Goal: Task Accomplishment & Management: Manage account settings

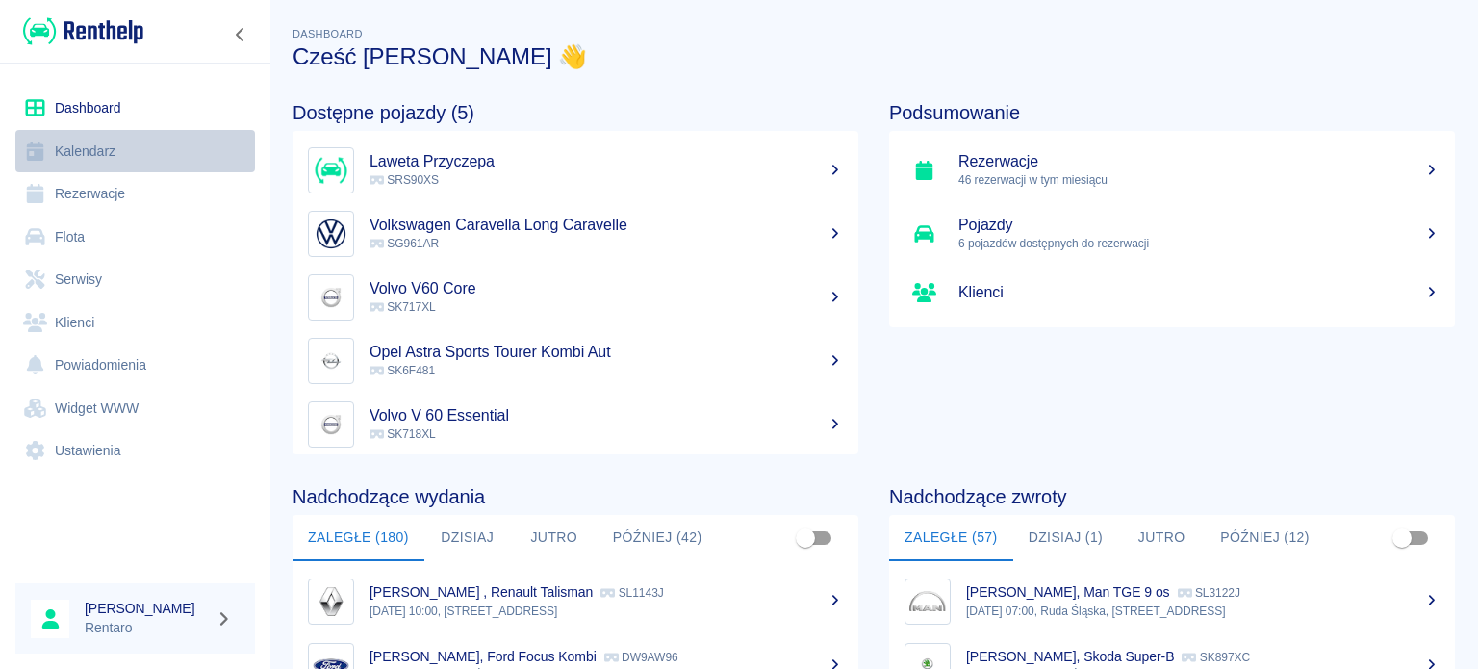
click at [114, 145] on link "Kalendarz" at bounding box center [135, 151] width 240 height 43
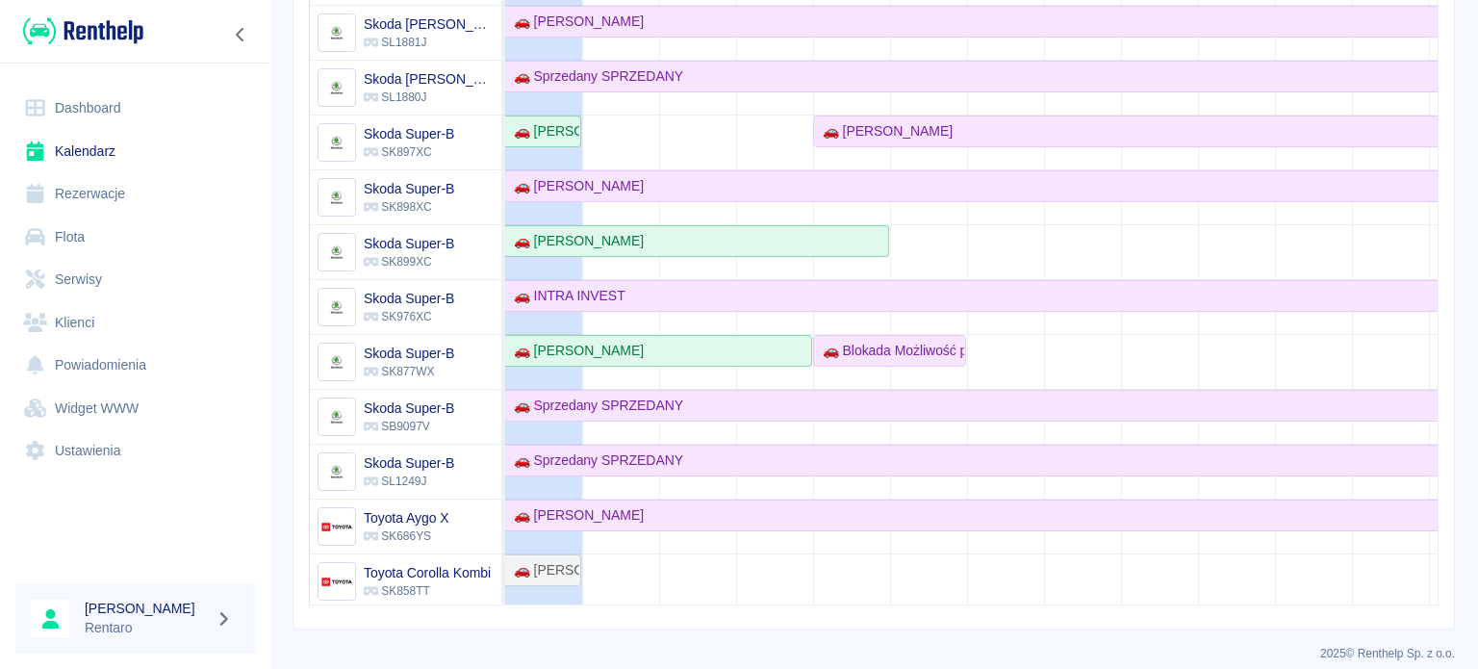
scroll to position [1007, 0]
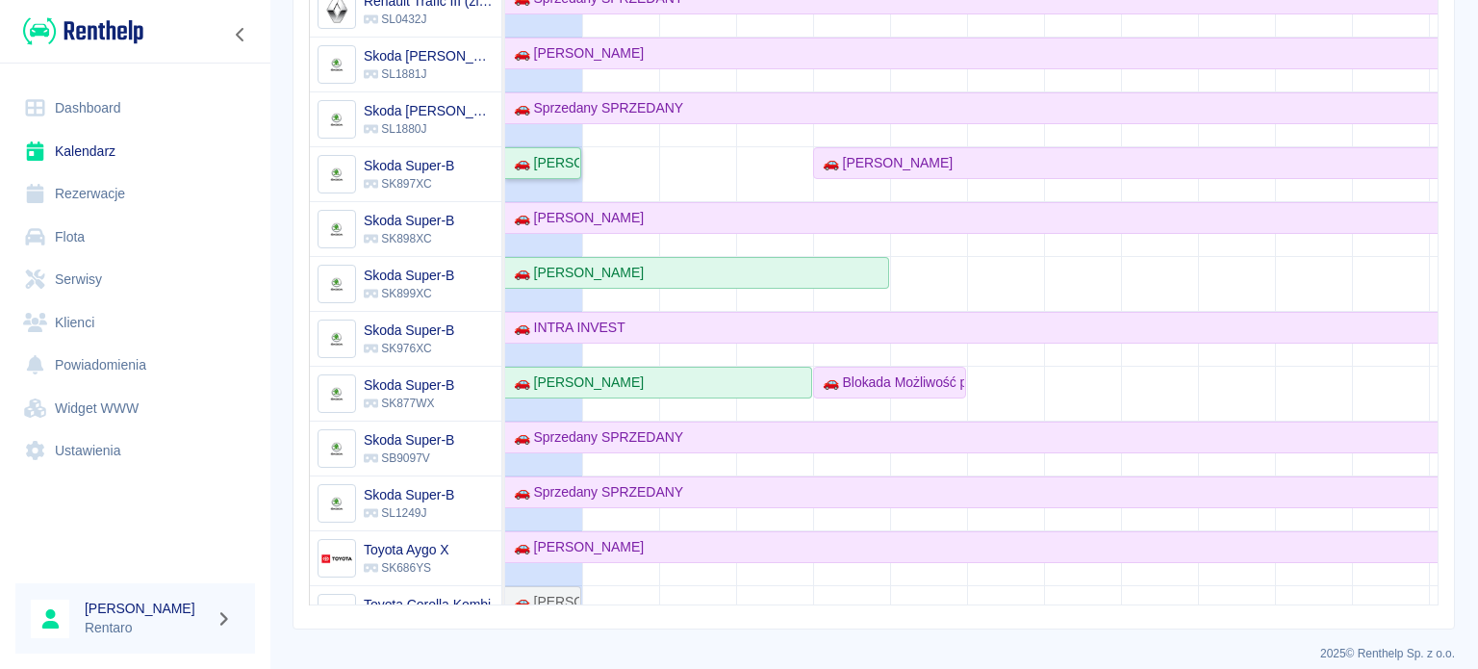
click at [561, 158] on div "🚗 [PERSON_NAME]" at bounding box center [542, 163] width 73 height 20
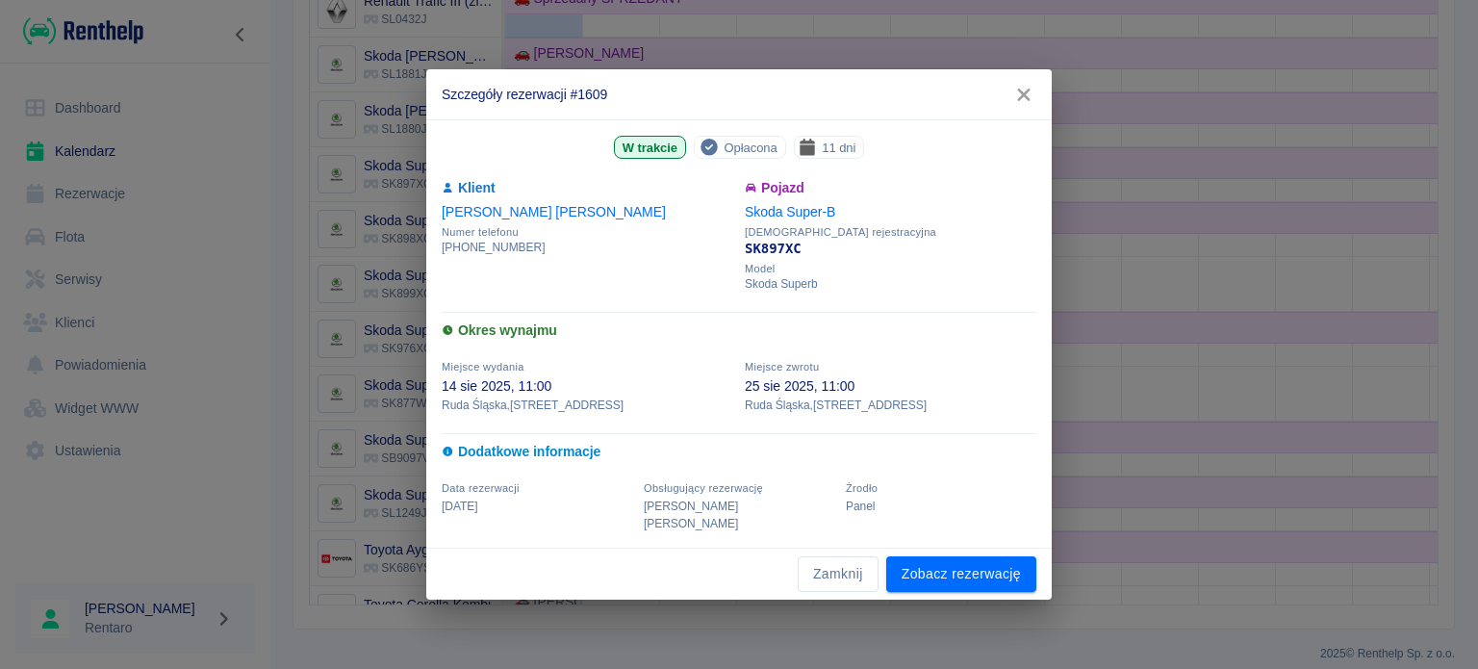
click at [932, 515] on p "Panel" at bounding box center [941, 505] width 190 height 17
click at [952, 573] on link "Zobacz rezerwację" at bounding box center [961, 574] width 150 height 36
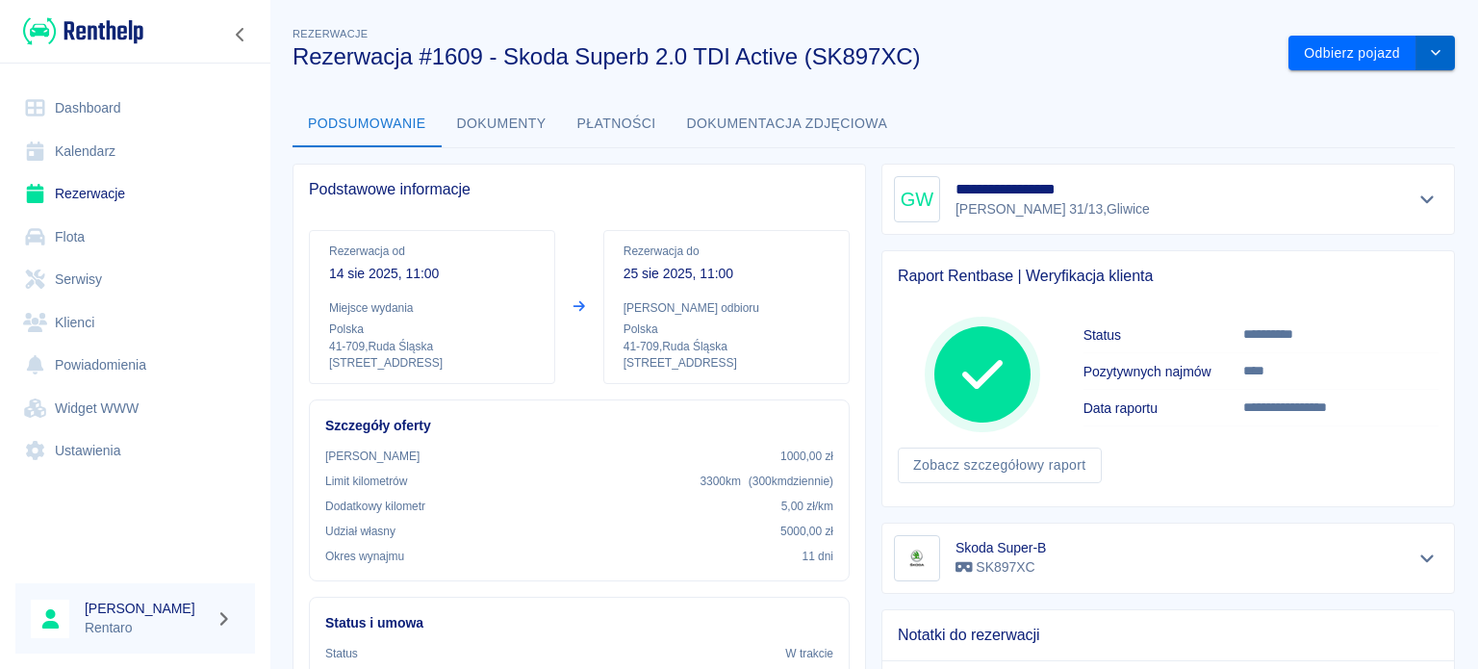
click at [1430, 38] on button "drop-down" at bounding box center [1435, 54] width 38 height 36
click at [1390, 84] on li "Przedłuż rezerwację" at bounding box center [1357, 94] width 151 height 32
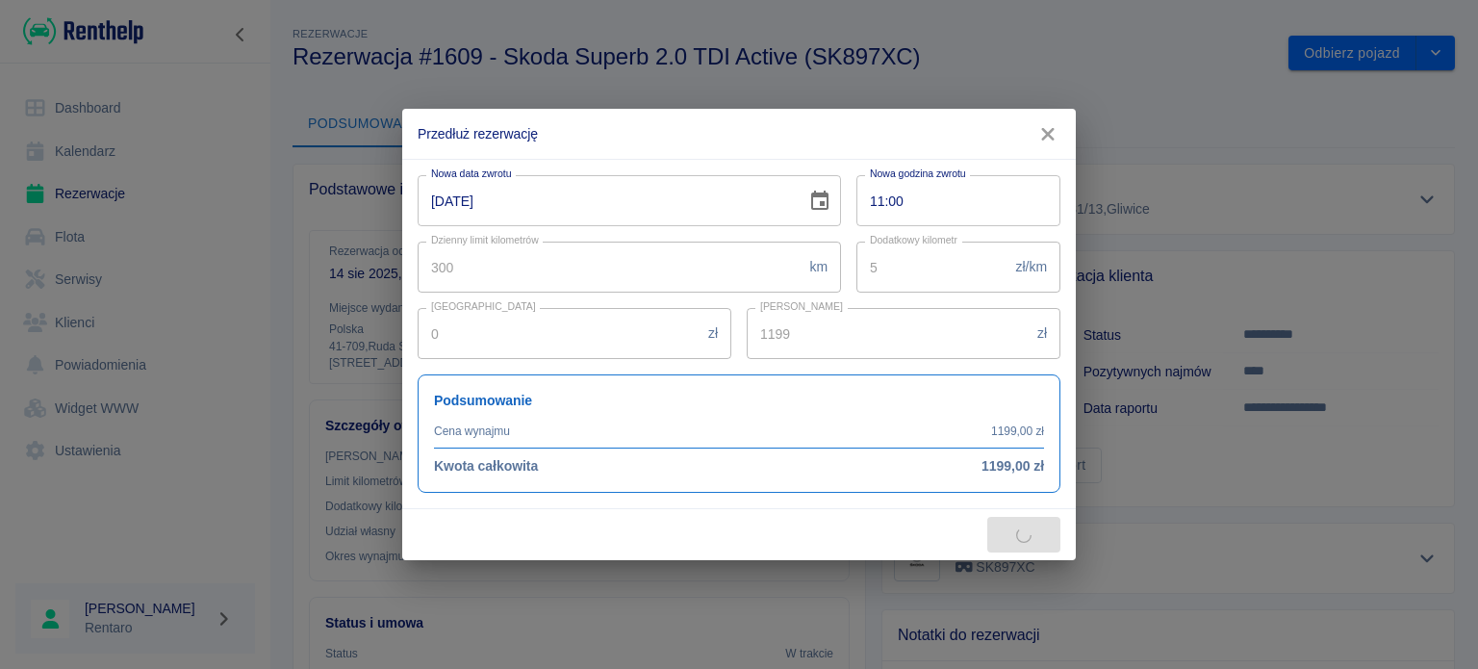
type input "1639"
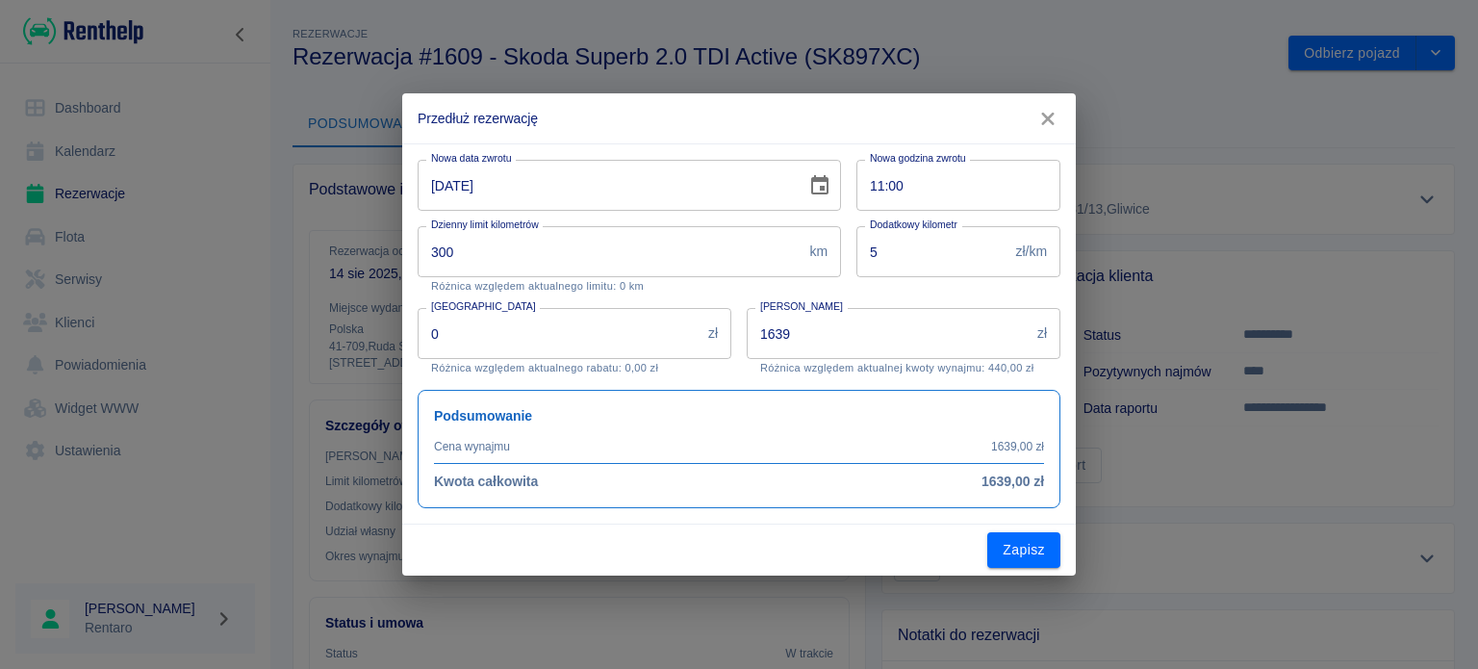
click at [504, 171] on input "[DATE]" at bounding box center [605, 185] width 375 height 51
click at [821, 191] on icon "Choose date, selected date is 25 sie 2025" at bounding box center [819, 185] width 23 height 23
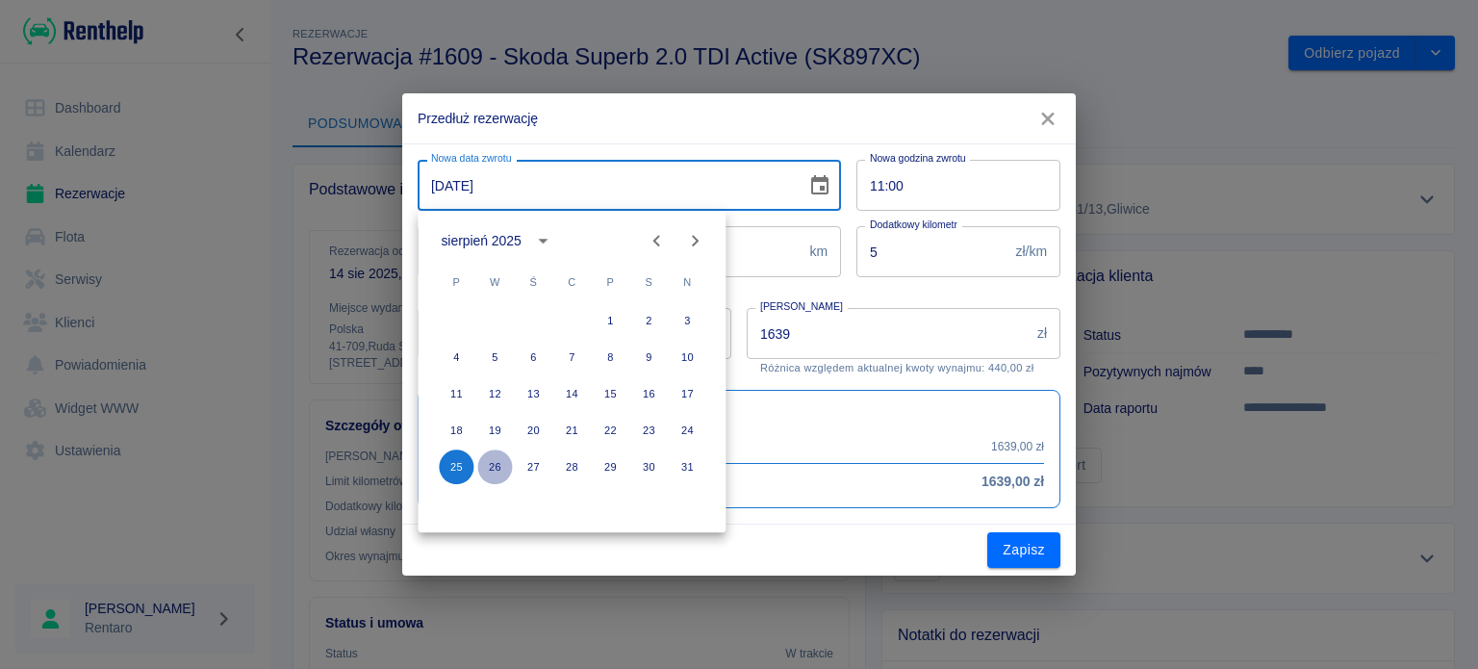
click at [496, 457] on button "26" at bounding box center [494, 466] width 35 height 35
type input "[DATE]"
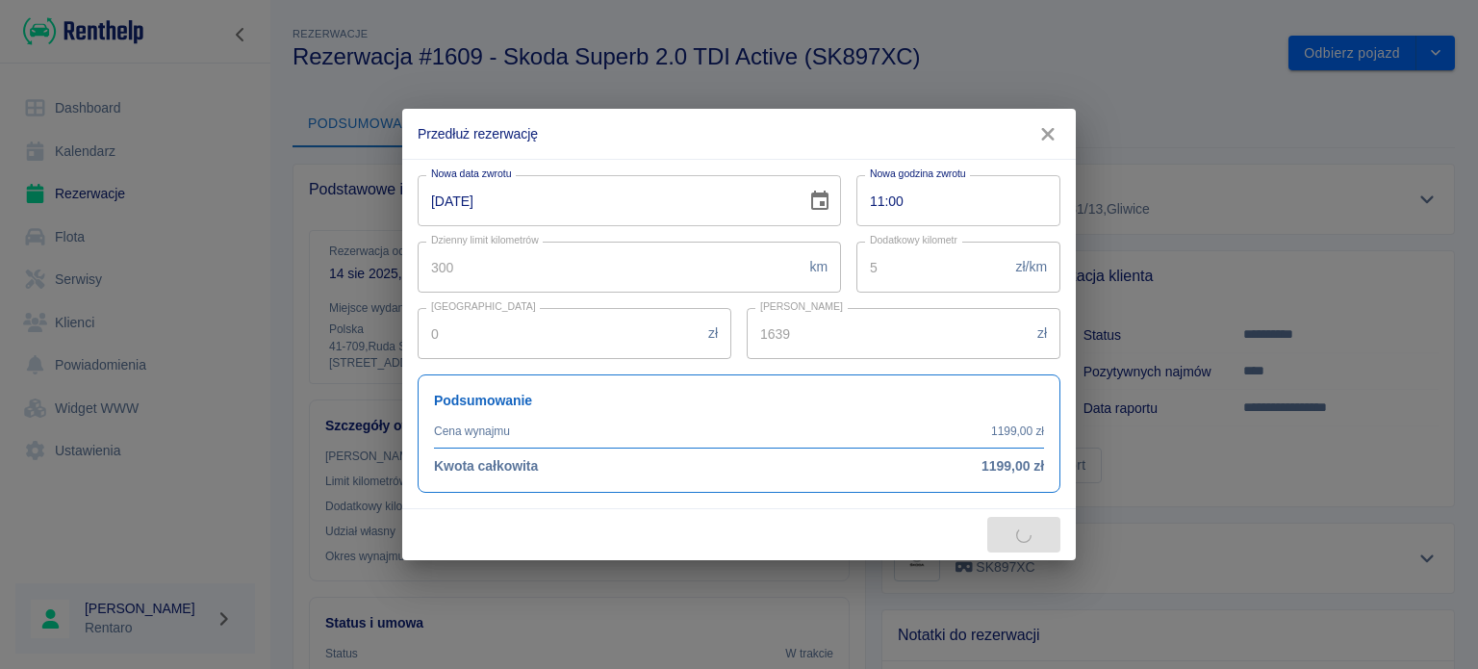
type input "1788"
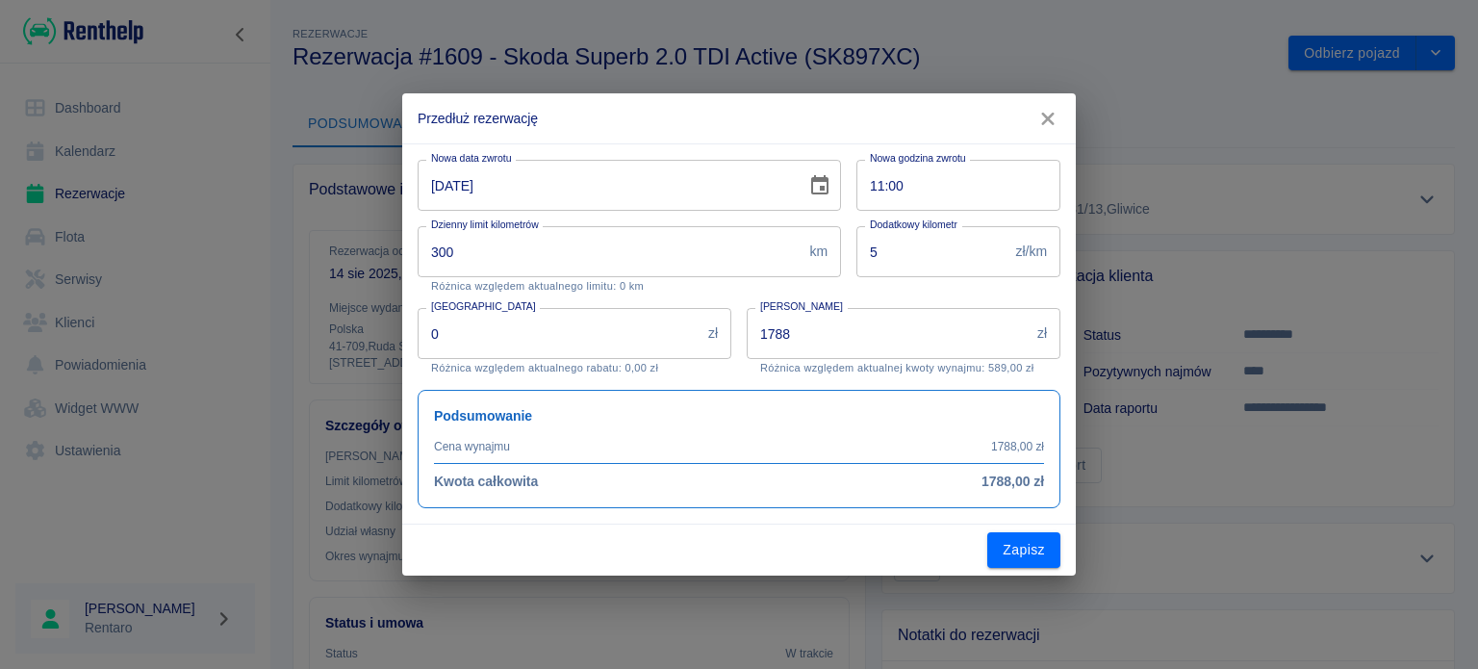
click at [882, 351] on input "1788" at bounding box center [888, 333] width 283 height 51
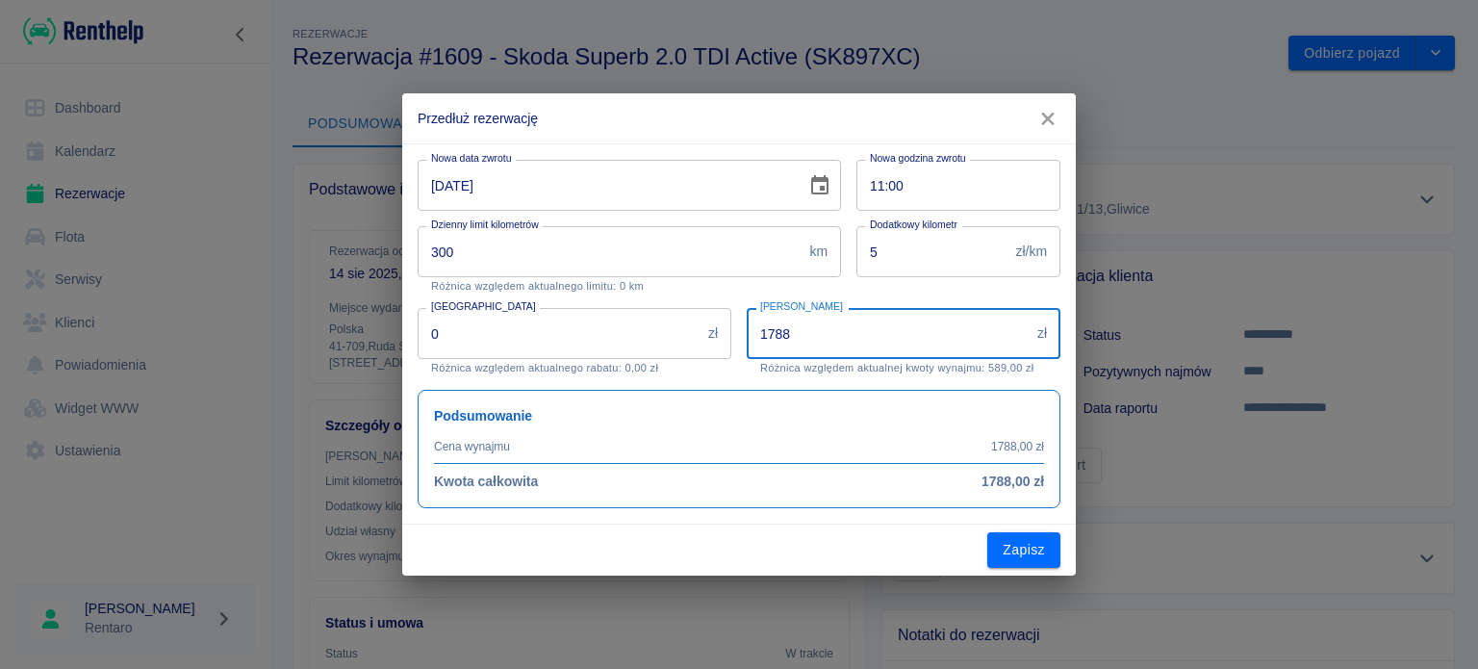
click at [881, 351] on input "1788" at bounding box center [888, 333] width 283 height 51
click at [881, 350] on input "1788" at bounding box center [888, 333] width 283 height 51
type input "0"
click at [1054, 566] on button "Zapisz" at bounding box center [1023, 550] width 73 height 36
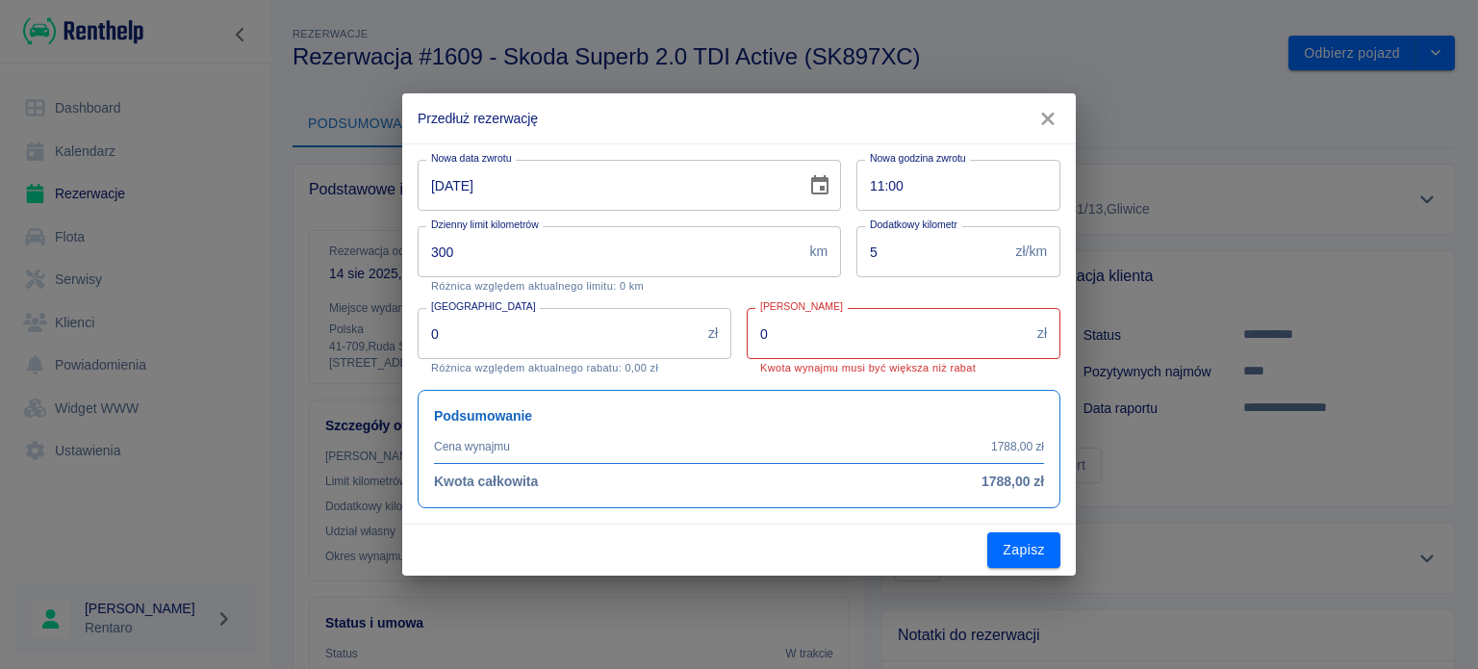
click at [779, 327] on input "0" at bounding box center [888, 333] width 283 height 51
click at [829, 359] on input "[PERSON_NAME]" at bounding box center [888, 333] width 283 height 51
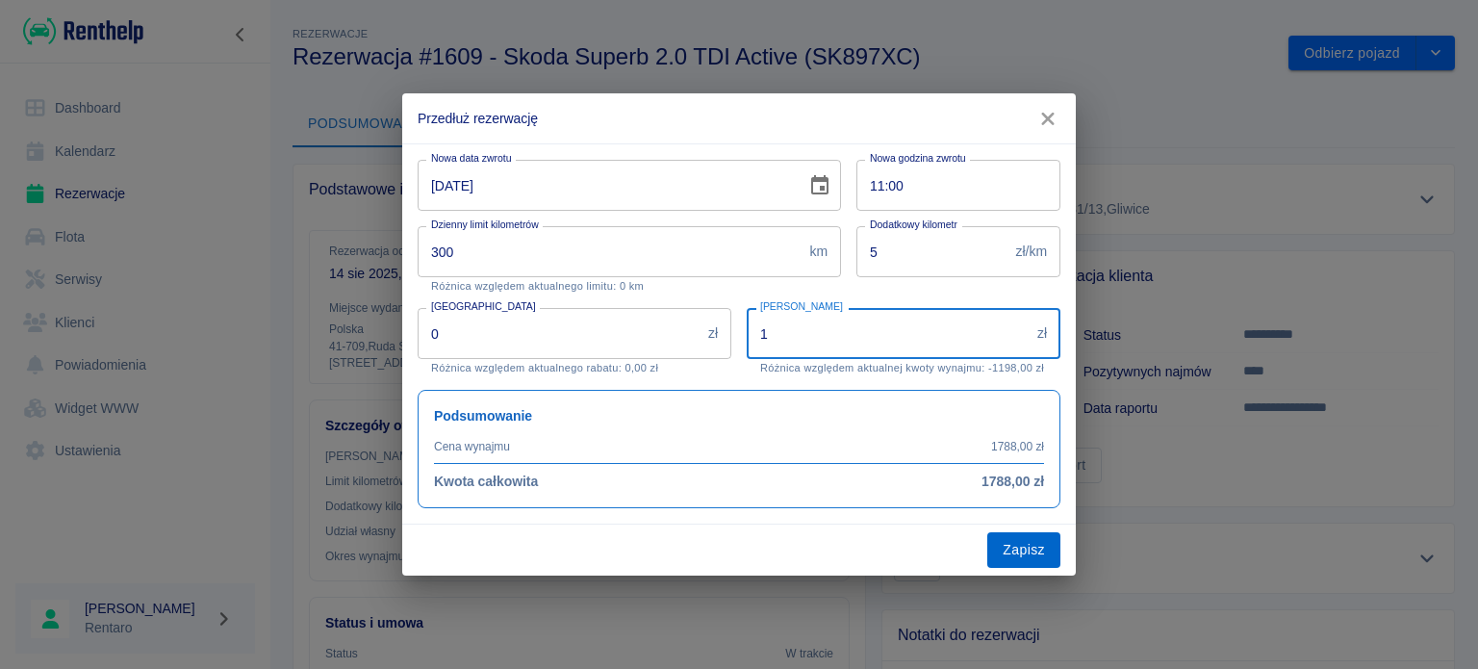
type input "1"
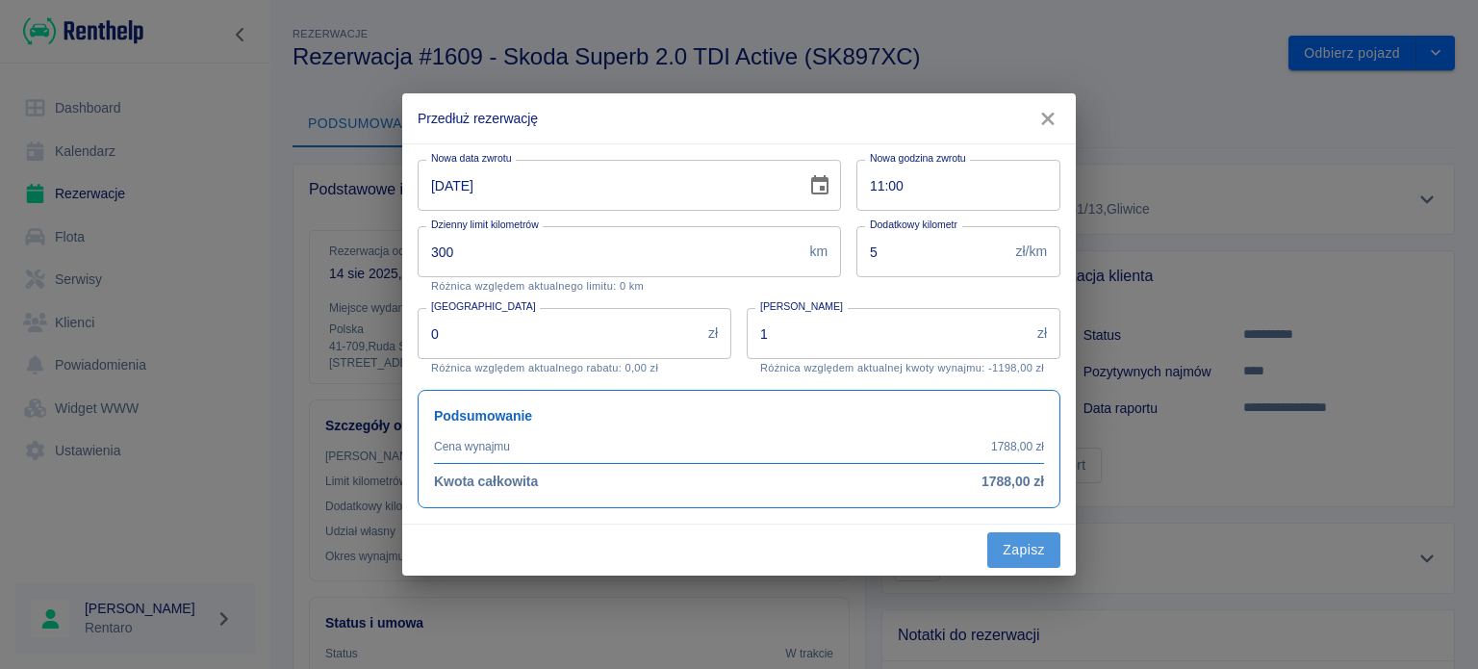
click at [1019, 548] on button "Zapisz" at bounding box center [1023, 550] width 73 height 36
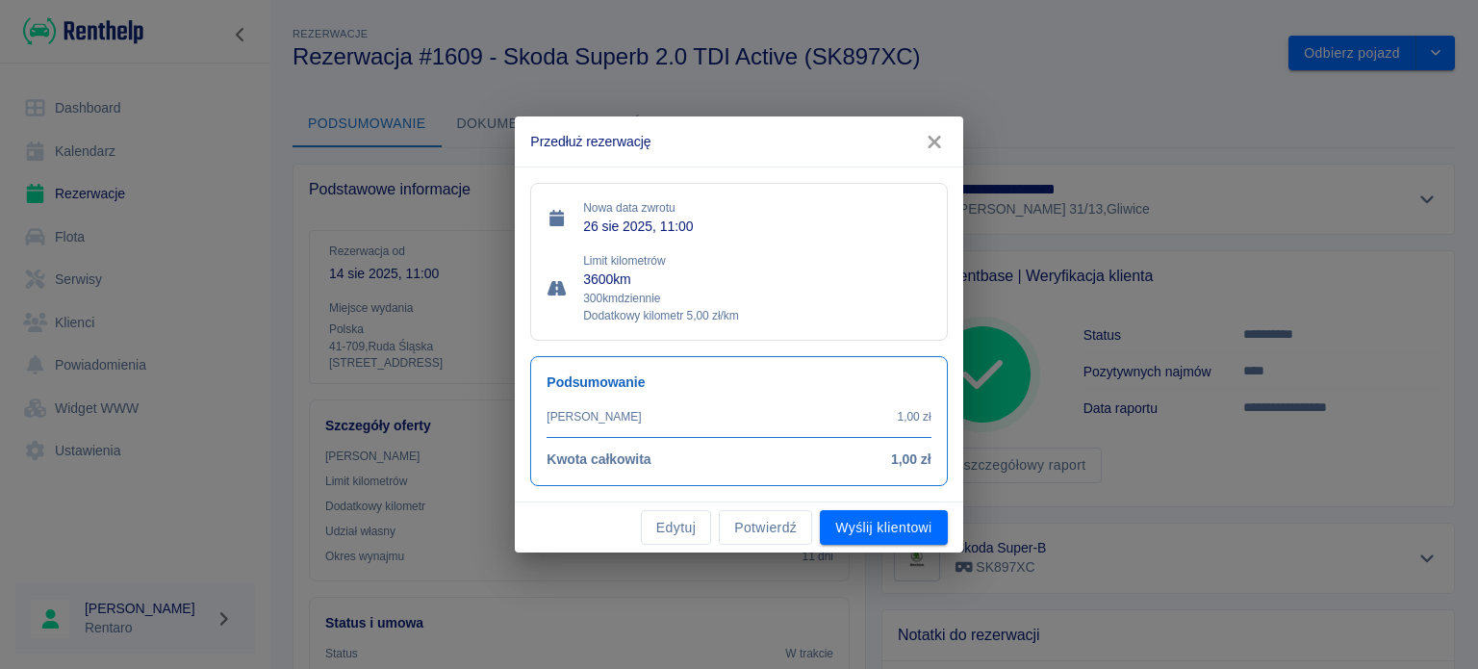
click at [908, 531] on button "Wyślij klientowi" at bounding box center [883, 528] width 127 height 36
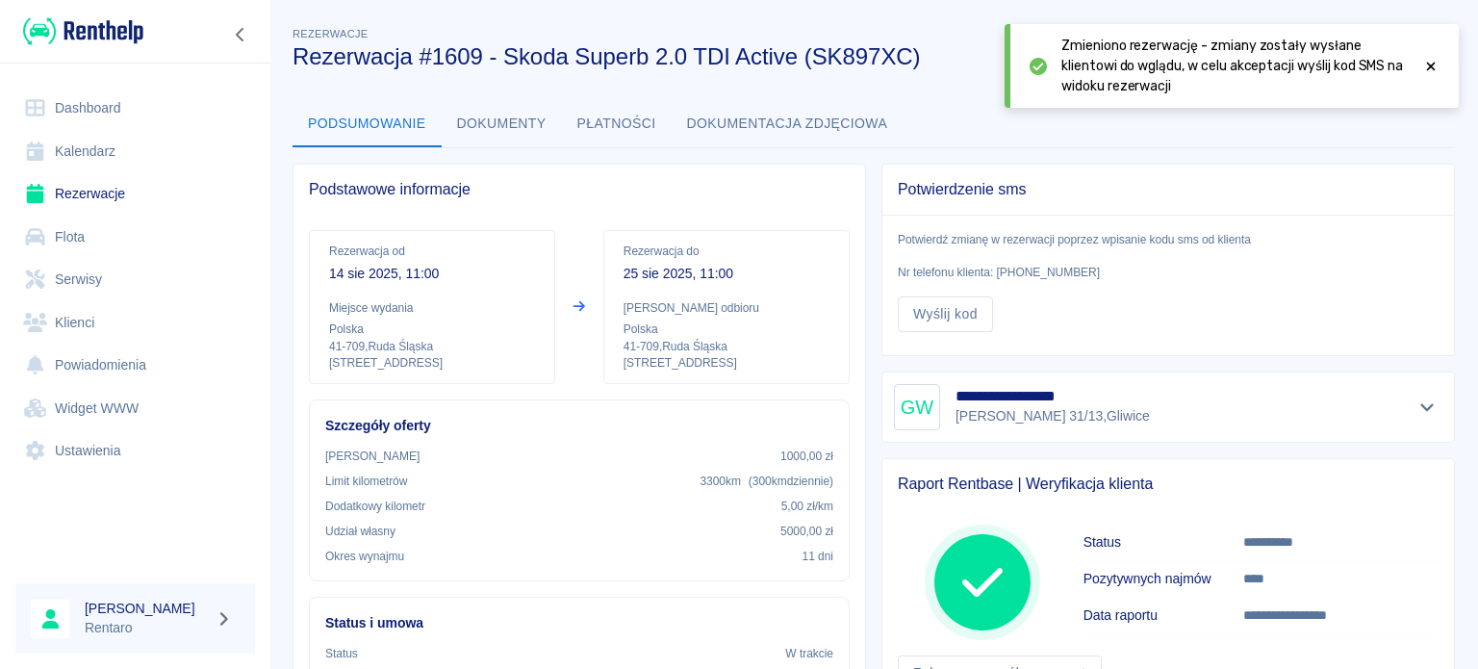
click at [1428, 64] on icon at bounding box center [1430, 66] width 17 height 13
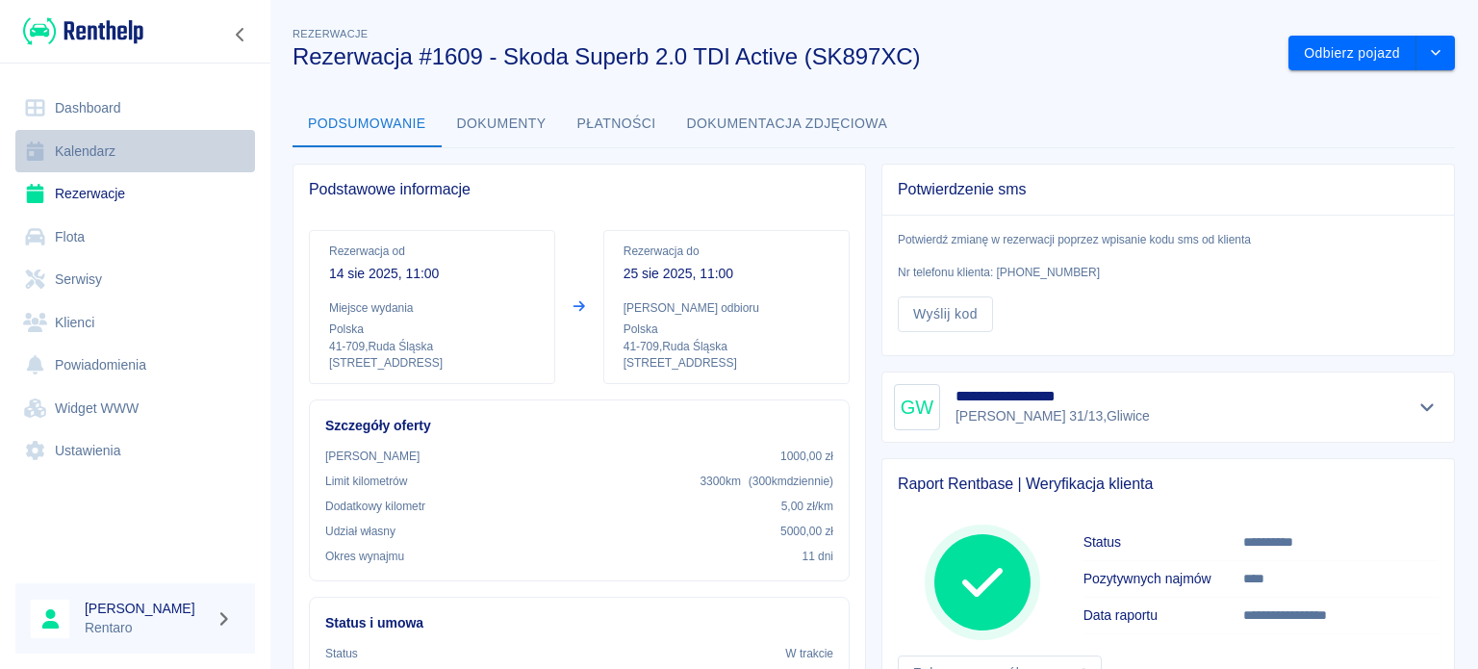
click at [89, 157] on link "Kalendarz" at bounding box center [135, 151] width 240 height 43
